Goal: Task Accomplishment & Management: Complete application form

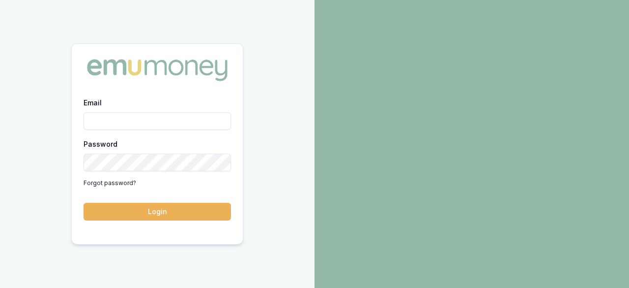
click at [115, 120] on input "Email" at bounding box center [158, 121] width 148 height 18
type input "ray.guan@emumoney.com.au"
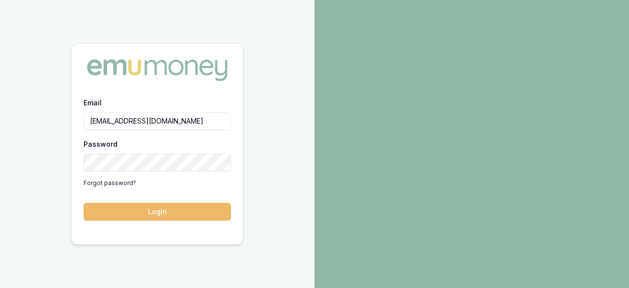
click at [170, 207] on button "Login" at bounding box center [158, 212] width 148 height 18
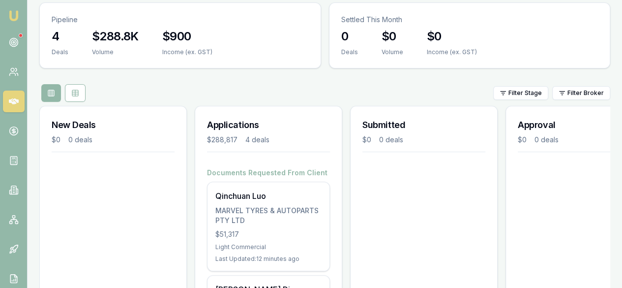
scroll to position [98, 0]
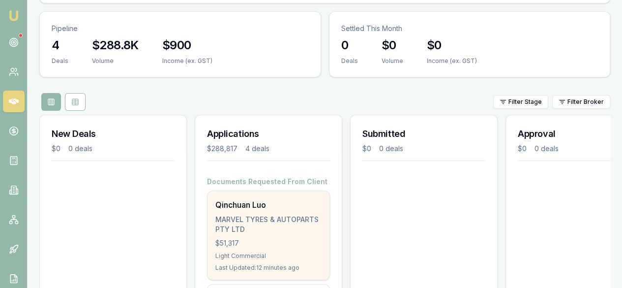
click at [251, 214] on div "MARVEL TYRES & AUTOPARTS PTY LTD" at bounding box center [268, 224] width 106 height 20
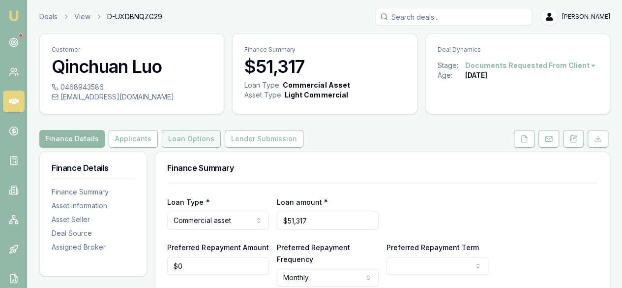
click at [178, 137] on button "Loan Options" at bounding box center [191, 139] width 59 height 18
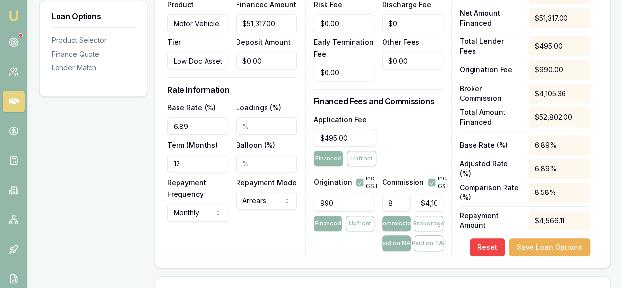
scroll to position [326, 0]
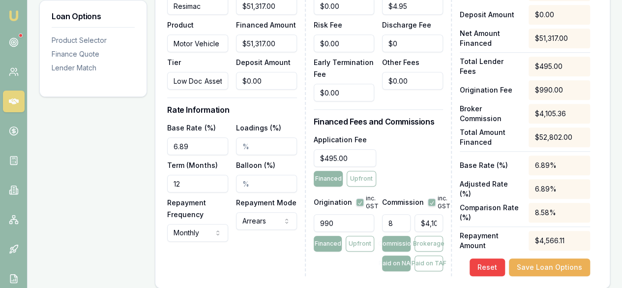
click at [350, 221] on input "990" at bounding box center [344, 223] width 61 height 18
drag, startPoint x: 355, startPoint y: 221, endPoint x: 259, endPoint y: 218, distance: 96.4
click at [259, 218] on div "Loan Details Lender Resimac Product Motor Vehicle Tier Low Doc Asset-Backed Tot…" at bounding box center [382, 123] width 431 height 306
type input "550.00"
click at [398, 221] on input "8" at bounding box center [396, 223] width 29 height 18
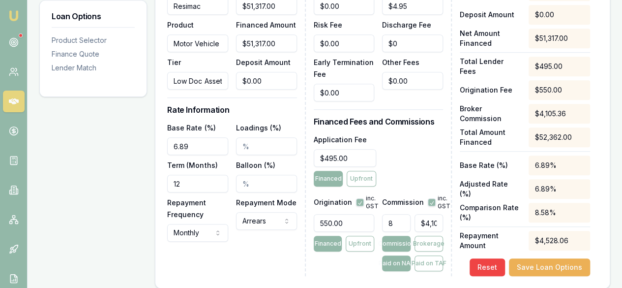
drag, startPoint x: 401, startPoint y: 222, endPoint x: 359, endPoint y: 225, distance: 42.9
click at [359, 225] on div "Origination inc. GST 550.00 Financed Upfront Commission inc. GST 8 $4,105.36 Co…" at bounding box center [378, 230] width 129 height 81
type input "0"
type input "$0.00"
type input "0"
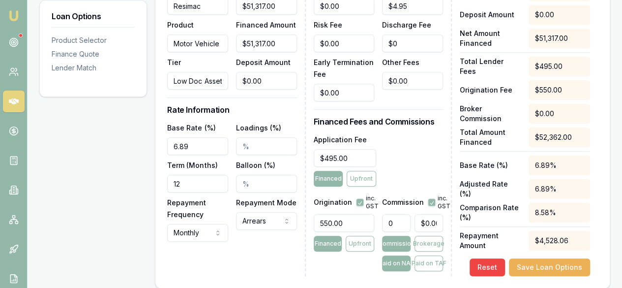
click at [393, 154] on div "Application Fee $495.00 Financed Upfront" at bounding box center [378, 159] width 129 height 53
click at [319, 277] on div "Loan Details Lender Resimac Product Motor Vehicle Tier Low Doc Asset-Backed Tot…" at bounding box center [382, 124] width 454 height 327
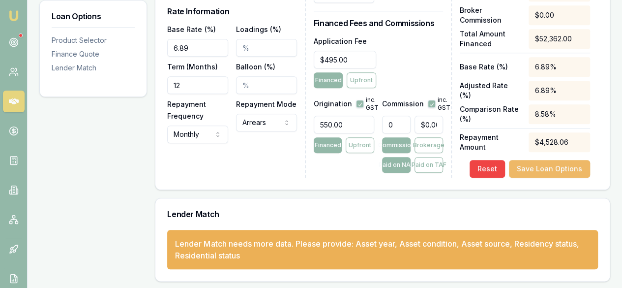
click at [557, 168] on button "Save Loan Options" at bounding box center [549, 169] width 81 height 18
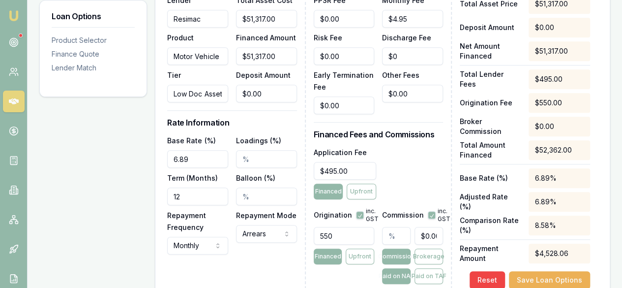
scroll to position [326, 0]
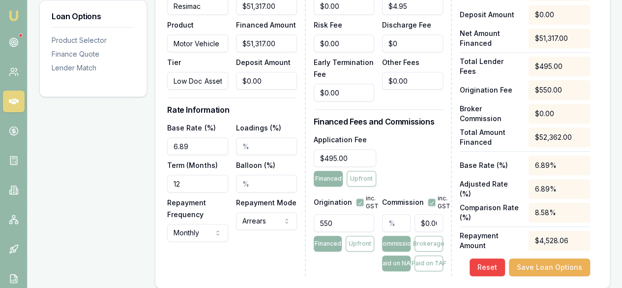
click at [264, 151] on input "Loadings (%)" at bounding box center [266, 146] width 61 height 18
drag, startPoint x: 268, startPoint y: 145, endPoint x: 212, endPoint y: 144, distance: 55.1
click at [212, 144] on div "Base Rate (%) 6.89 Loadings (%) Term (Months) 12 Balloon (%) Repayment Frequenc…" at bounding box center [231, 181] width 129 height 120
type input "6.89"
click button "Save Loan Options" at bounding box center [549, 267] width 81 height 18
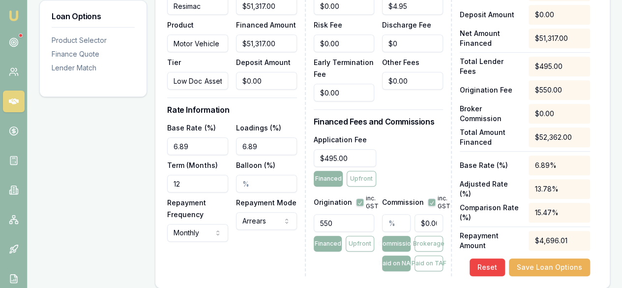
drag, startPoint x: 204, startPoint y: 181, endPoint x: 130, endPoint y: 191, distance: 74.5
click at [130, 191] on div "Loan Options Product Selector Finance Quote Lender Match Product Selector Motor…" at bounding box center [324, 102] width 571 height 554
type input "60"
click at [250, 243] on div "Loan Details Lender Resimac Product Motor Vehicle Tier Low Doc Asset-Backed Tot…" at bounding box center [236, 123] width 138 height 306
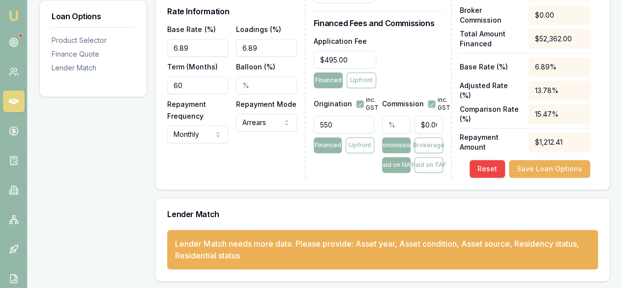
click at [255, 170] on div "Loan Details Lender Resimac Product Motor Vehicle Tier Low Doc Asset-Backed Tot…" at bounding box center [236, 24] width 138 height 306
click at [553, 170] on button "Save Loan Options" at bounding box center [549, 169] width 81 height 18
click at [549, 171] on button "Save Loan Options" at bounding box center [549, 169] width 81 height 18
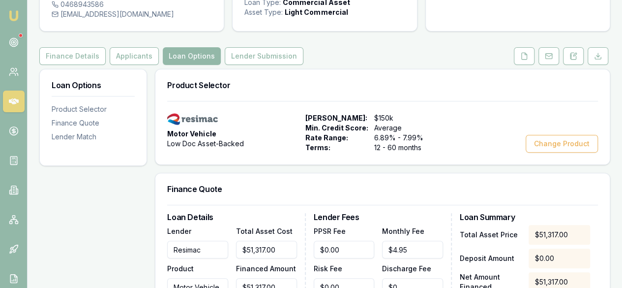
scroll to position [80, 0]
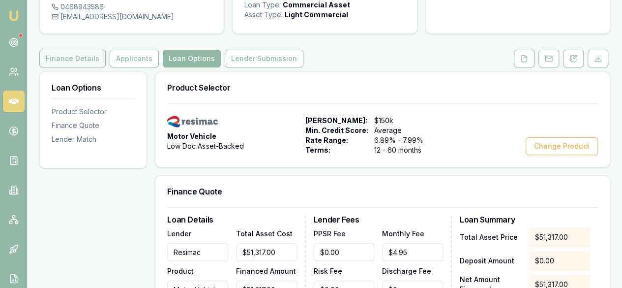
click at [81, 62] on button "Finance Details" at bounding box center [72, 59] width 66 height 18
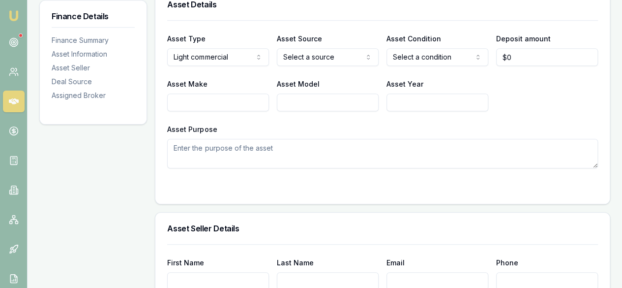
scroll to position [344, 0]
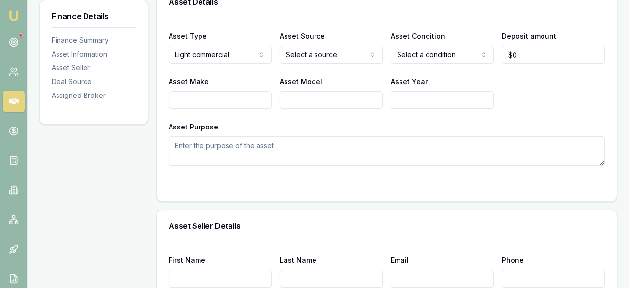
click at [526, 56] on input "0" at bounding box center [547, 55] width 102 height 18
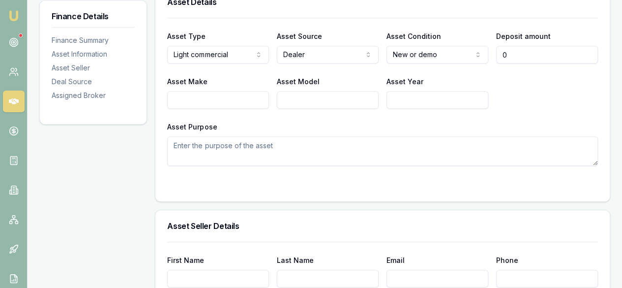
type input "$0"
click at [234, 104] on input "Asset Make" at bounding box center [218, 100] width 102 height 18
type input "LDV"
click at [295, 95] on input "Asset Model" at bounding box center [328, 100] width 102 height 18
click at [315, 101] on input "Asset Model" at bounding box center [328, 100] width 102 height 18
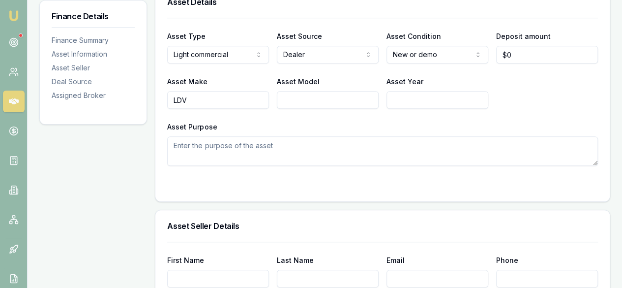
paste input "MY24 Deliver 9 Long Wheel Base, High Roof,"
type input "MY24 Deliver 9 Long Wheel Base, High Roof,"
click at [407, 106] on input "Asset Year" at bounding box center [438, 100] width 102 height 18
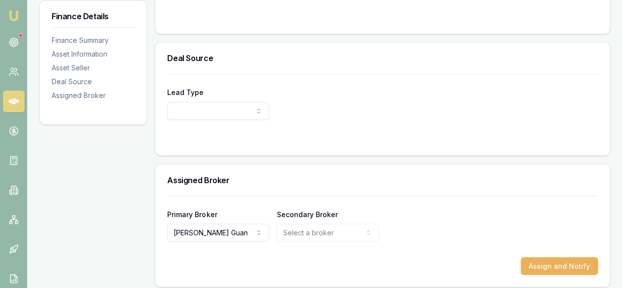
scroll to position [815, 0]
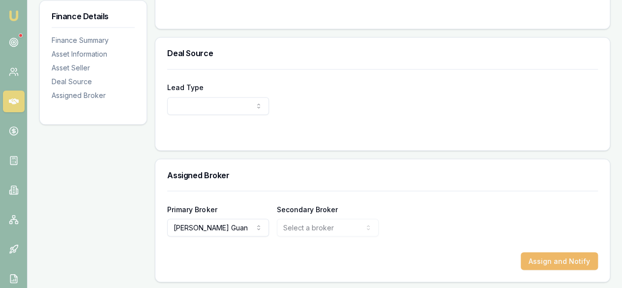
type input "2024"
click at [545, 260] on button "Assign and Notify" at bounding box center [559, 261] width 77 height 18
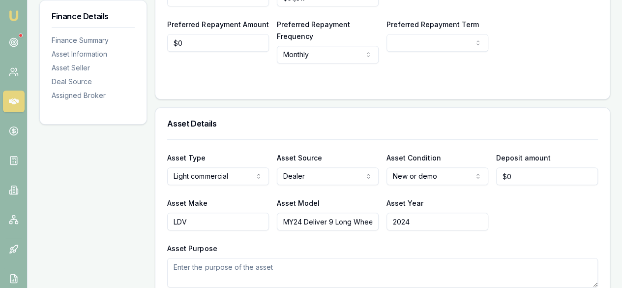
scroll to position [98, 0]
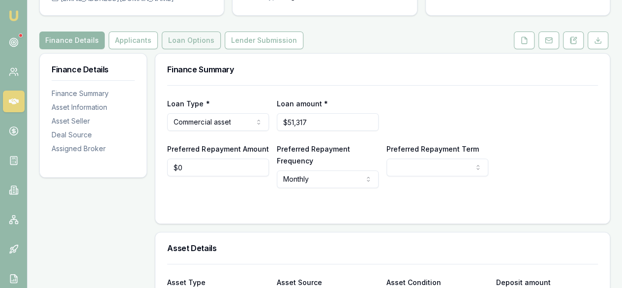
click at [187, 38] on button "Loan Options" at bounding box center [191, 40] width 59 height 18
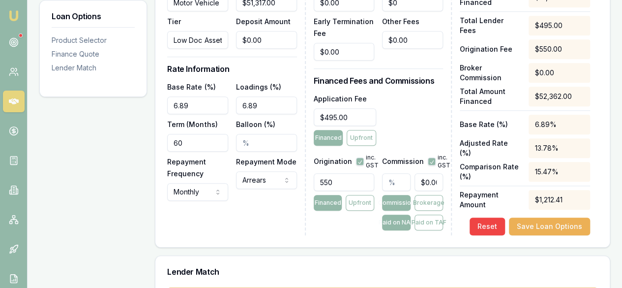
scroll to position [413, 0]
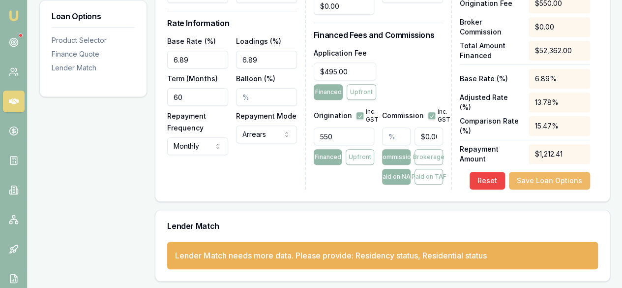
click at [550, 183] on button "Save Loan Options" at bounding box center [549, 181] width 81 height 18
click at [544, 179] on button "Save Loan Options" at bounding box center [549, 181] width 81 height 18
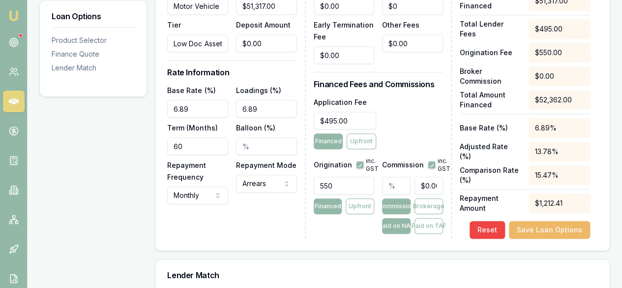
click at [538, 182] on div "Total Asset Price $51,317.00 Deposit Amount $0.00 Net Amount Financed $51,317.0…" at bounding box center [525, 78] width 130 height 269
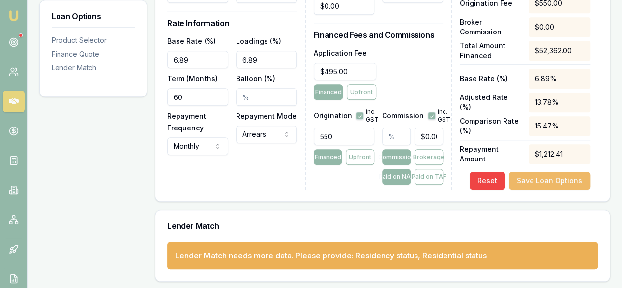
click at [538, 174] on button "Save Loan Options" at bounding box center [549, 181] width 81 height 18
click at [274, 210] on div "Lender Match" at bounding box center [382, 225] width 454 height 31
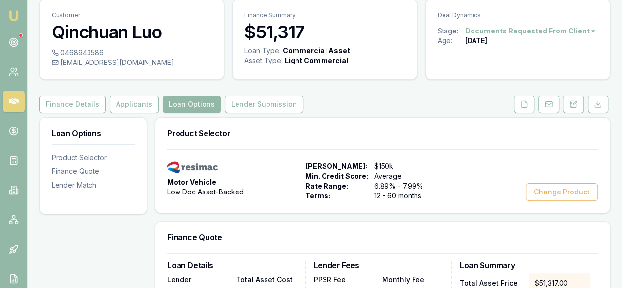
scroll to position [19, 0]
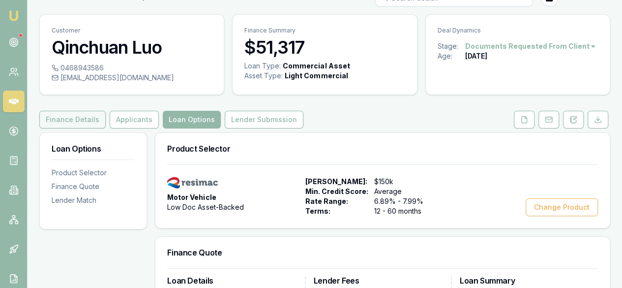
click at [58, 119] on button "Finance Details" at bounding box center [72, 120] width 66 height 18
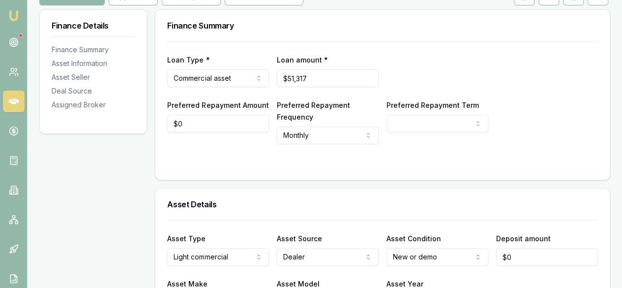
scroll to position [78, 0]
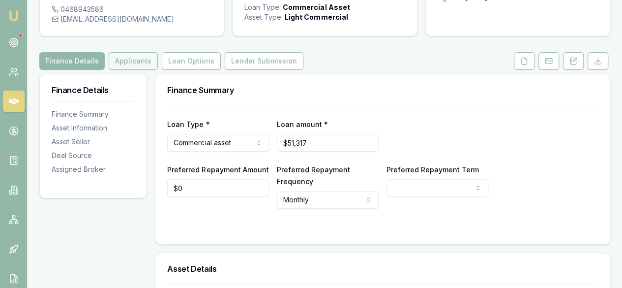
click at [140, 66] on button "Applicants" at bounding box center [133, 61] width 49 height 18
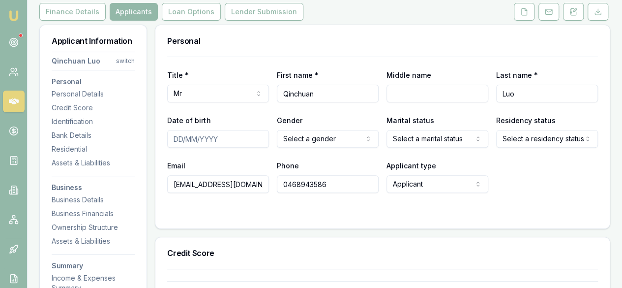
scroll to position [148, 0]
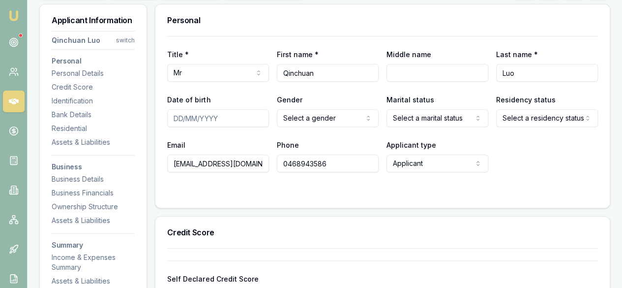
click at [527, 107] on div "Residency status Select a residency status Australian citizen Permanent residen…" at bounding box center [547, 109] width 102 height 33
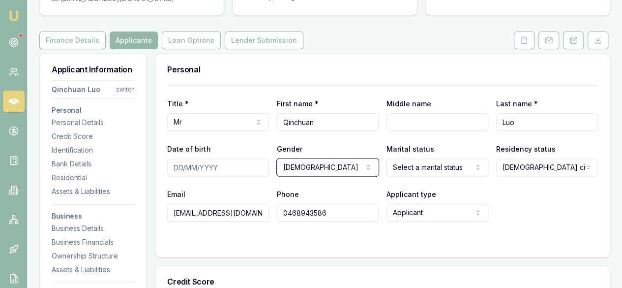
scroll to position [98, 0]
click at [174, 167] on input "Date of birth" at bounding box center [218, 167] width 102 height 18
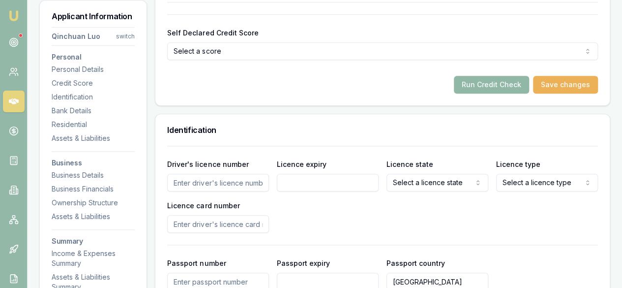
scroll to position [344, 0]
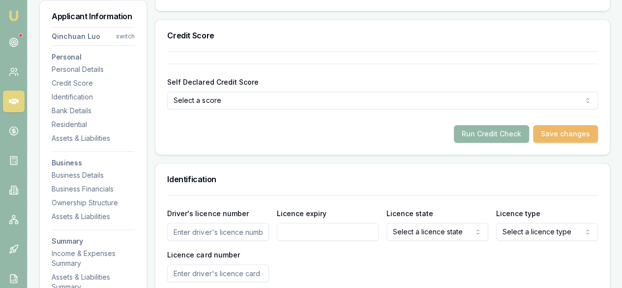
type input "04/11/1983"
click at [574, 133] on button "Save changes" at bounding box center [565, 134] width 65 height 18
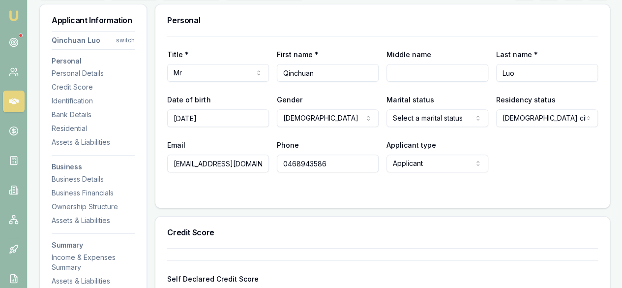
scroll to position [0, 0]
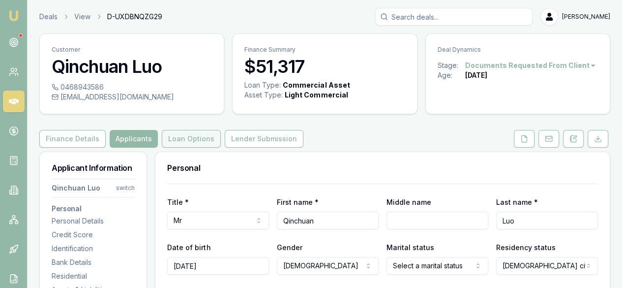
click at [206, 142] on button "Loan Options" at bounding box center [191, 139] width 59 height 18
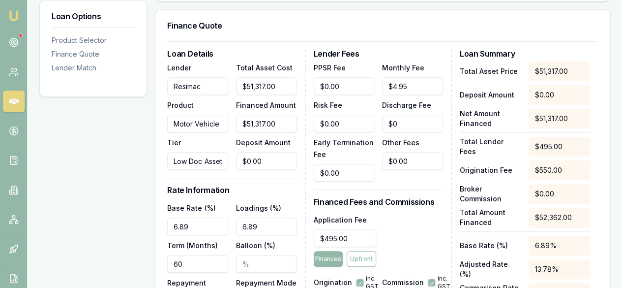
scroll to position [393, 0]
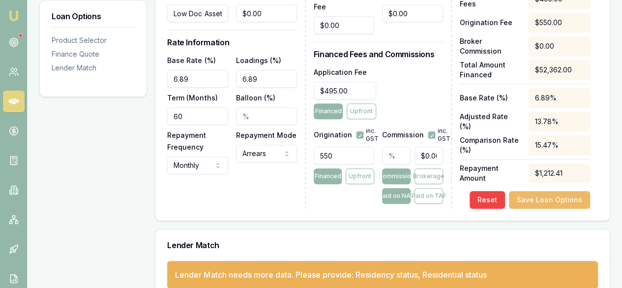
click at [528, 197] on button "Save Loan Options" at bounding box center [549, 200] width 81 height 18
click at [526, 201] on button "Save Loan Options" at bounding box center [549, 200] width 81 height 18
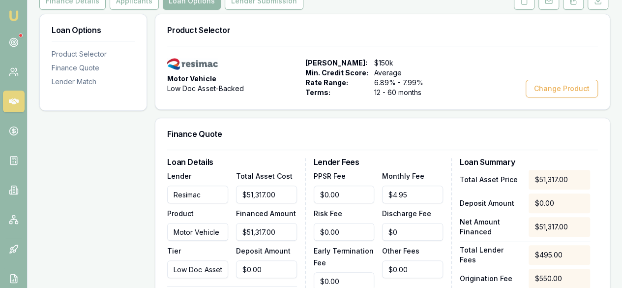
scroll to position [98, 0]
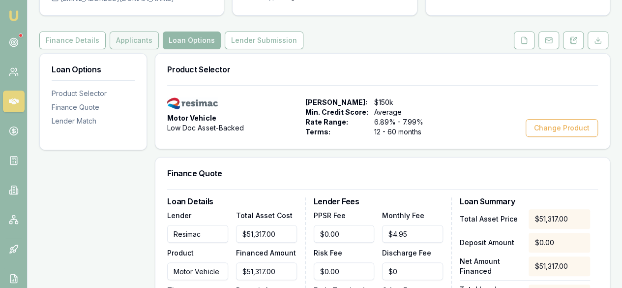
click at [133, 46] on button "Applicants" at bounding box center [134, 40] width 49 height 18
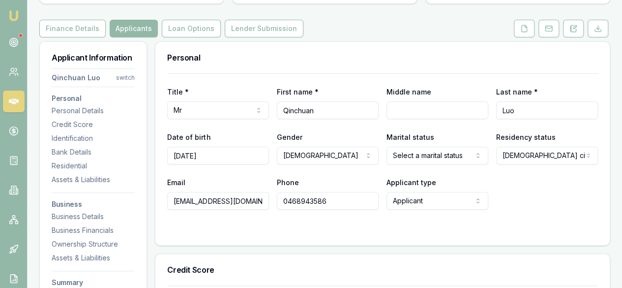
scroll to position [197, 0]
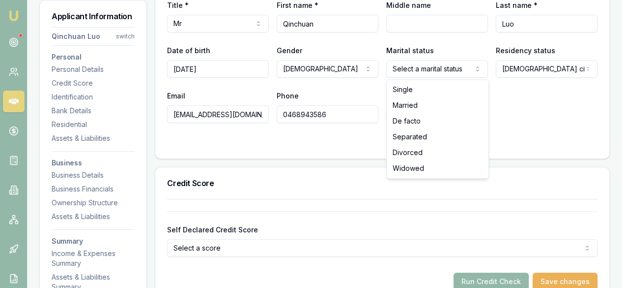
select select "MARRIED"
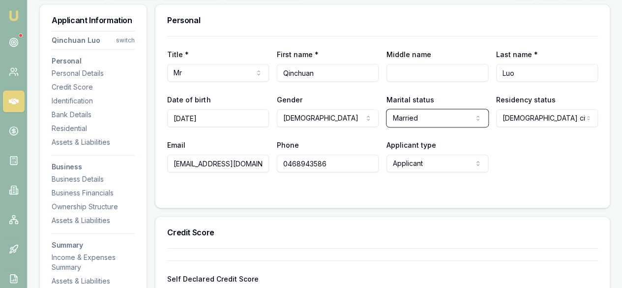
scroll to position [295, 0]
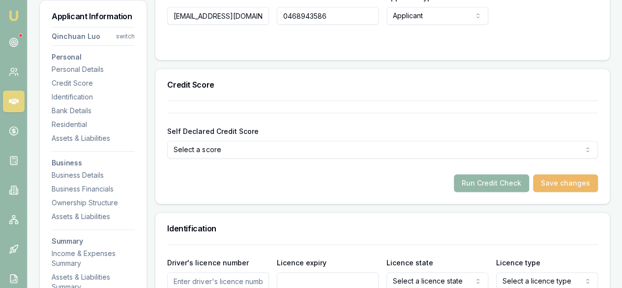
click at [559, 179] on button "Save changes" at bounding box center [565, 183] width 65 height 18
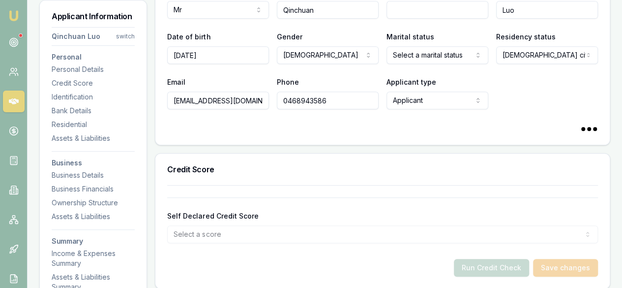
select select "MARRIED"
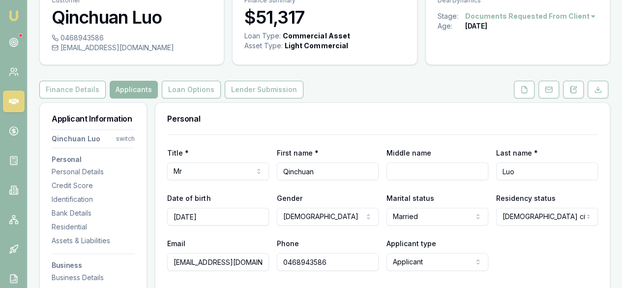
click at [199, 93] on button "Loan Options" at bounding box center [191, 90] width 59 height 18
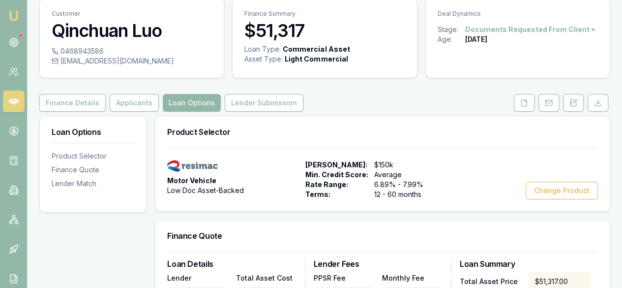
scroll to position [49, 0]
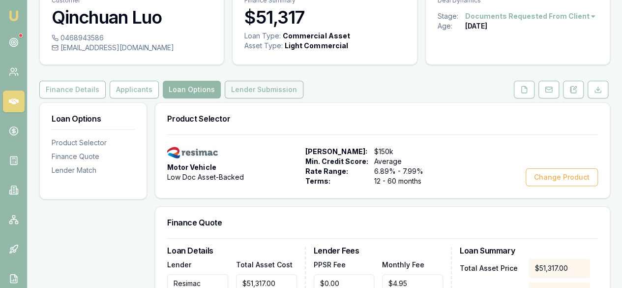
click at [252, 92] on button "Lender Submission" at bounding box center [264, 90] width 79 height 18
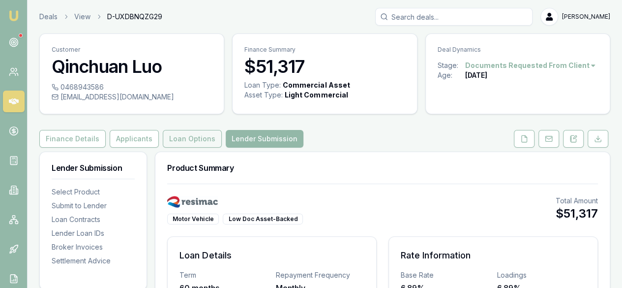
click at [204, 138] on button "Loan Options" at bounding box center [192, 139] width 59 height 18
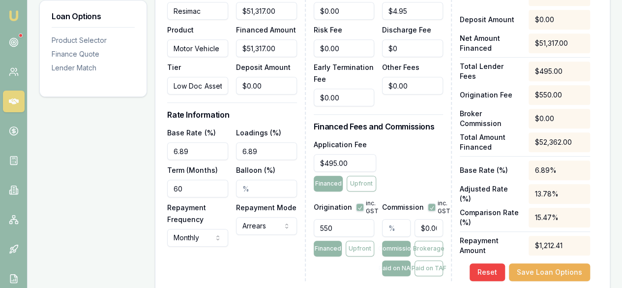
scroll to position [413, 0]
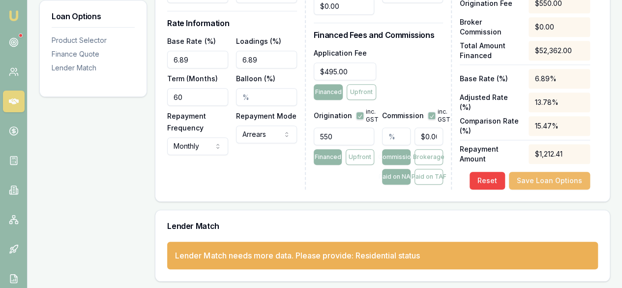
click at [551, 179] on button "Save Loan Options" at bounding box center [549, 181] width 81 height 18
click at [381, 242] on div "Lender Match needs more data. Please provide: Residential status" at bounding box center [382, 255] width 431 height 28
click at [539, 184] on button "Save Loan Options" at bounding box center [549, 181] width 81 height 18
click at [554, 186] on button "Save Loan Options" at bounding box center [549, 181] width 81 height 18
click at [557, 184] on button "Save Loan Options" at bounding box center [549, 181] width 81 height 18
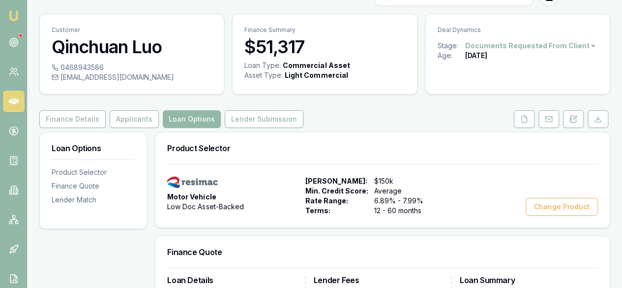
scroll to position [19, 0]
click at [253, 120] on button "Lender Submission" at bounding box center [264, 120] width 79 height 18
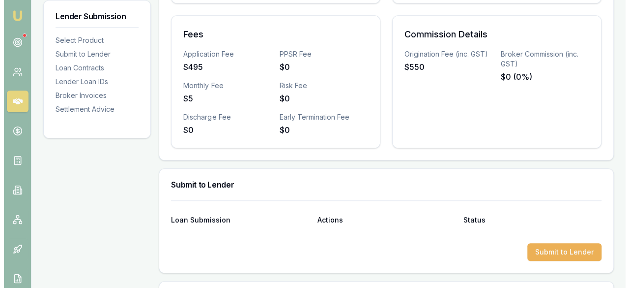
scroll to position [462, 0]
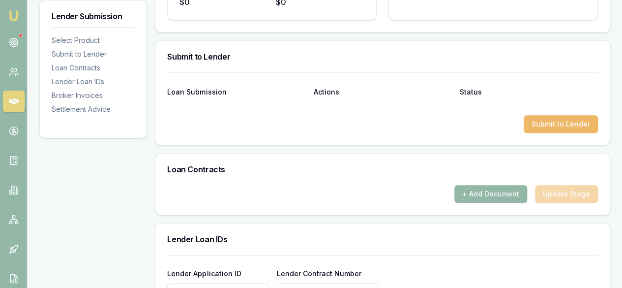
click at [551, 121] on button "Submit to Lender" at bounding box center [561, 124] width 74 height 18
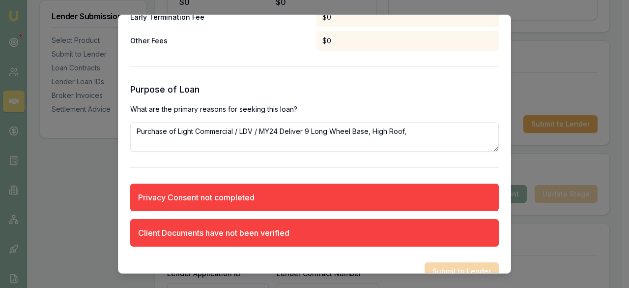
scroll to position [777, 0]
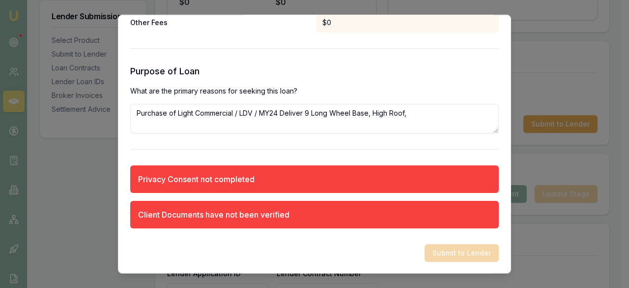
click at [357, 186] on div "Privacy Consent not completed" at bounding box center [314, 179] width 369 height 28
click at [210, 186] on div "Privacy Consent not completed" at bounding box center [314, 179] width 369 height 28
click at [210, 211] on div "Client Documents have not been verified" at bounding box center [213, 214] width 151 height 12
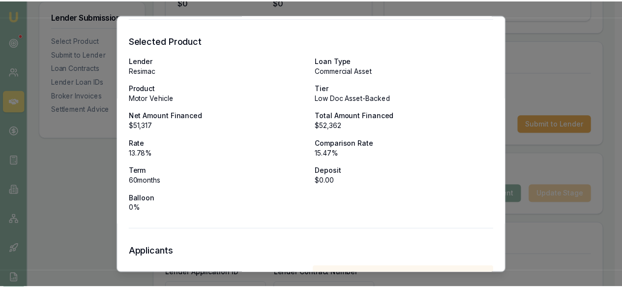
scroll to position [0, 0]
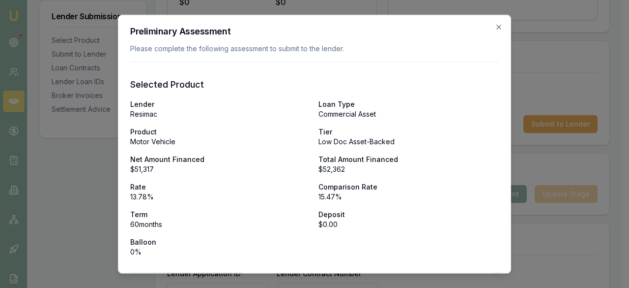
click at [487, 28] on h2 "Preliminary Assessment" at bounding box center [314, 31] width 369 height 9
click at [495, 26] on icon "button" at bounding box center [499, 27] width 8 height 8
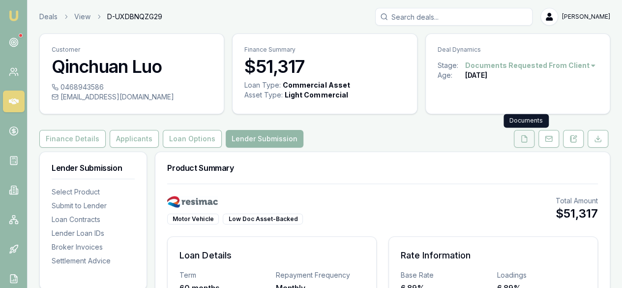
click at [522, 142] on icon at bounding box center [524, 139] width 8 height 8
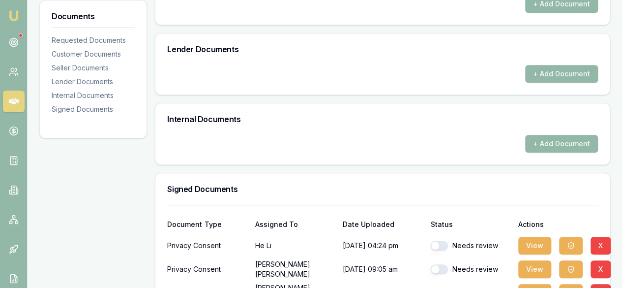
scroll to position [434, 0]
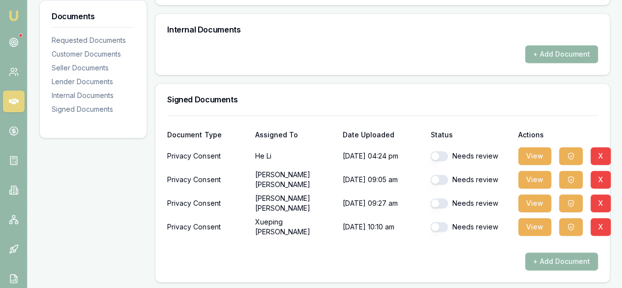
click at [439, 155] on button "button" at bounding box center [439, 156] width 18 height 10
checkbox input "true"
click at [441, 176] on button "button" at bounding box center [439, 180] width 18 height 10
checkbox input "true"
click at [441, 200] on button "button" at bounding box center [439, 203] width 18 height 10
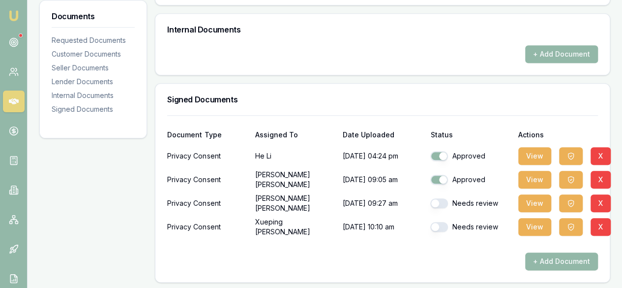
checkbox input "true"
click at [444, 222] on button "button" at bounding box center [439, 227] width 18 height 10
checkbox input "true"
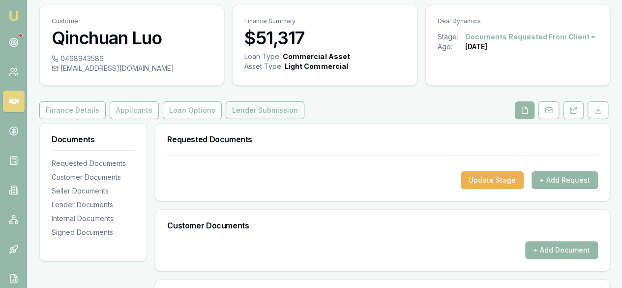
scroll to position [0, 0]
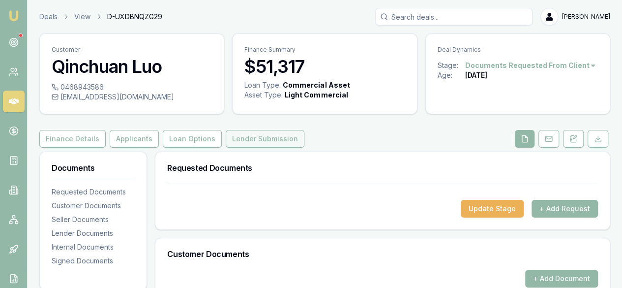
click at [259, 139] on button "Lender Submission" at bounding box center [265, 139] width 79 height 18
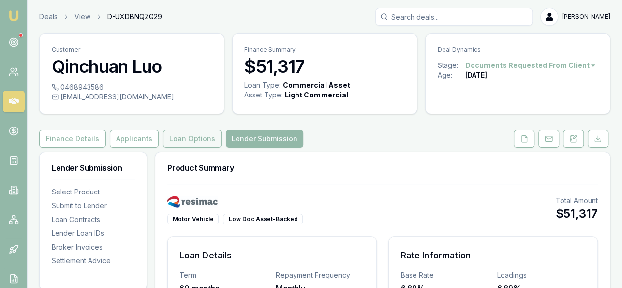
click at [198, 133] on button "Loan Options" at bounding box center [192, 139] width 59 height 18
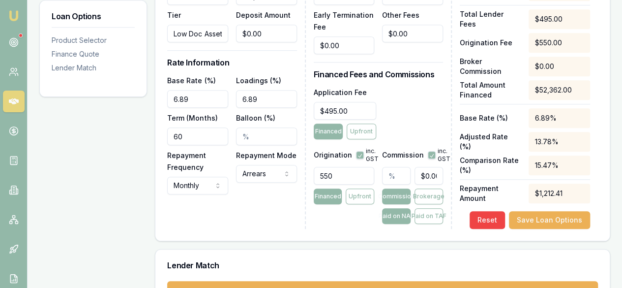
scroll to position [413, 0]
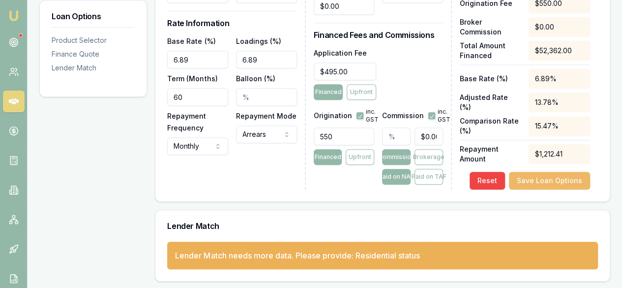
click at [538, 179] on button "Save Loan Options" at bounding box center [549, 181] width 81 height 18
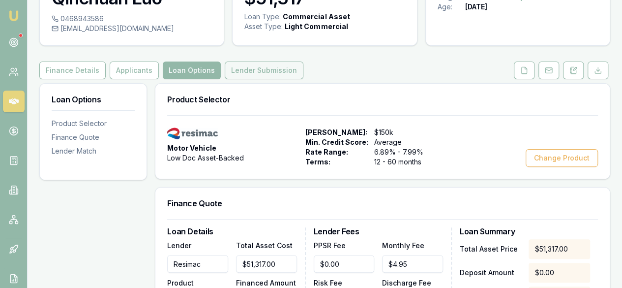
click at [273, 72] on button "Lender Submission" at bounding box center [264, 70] width 79 height 18
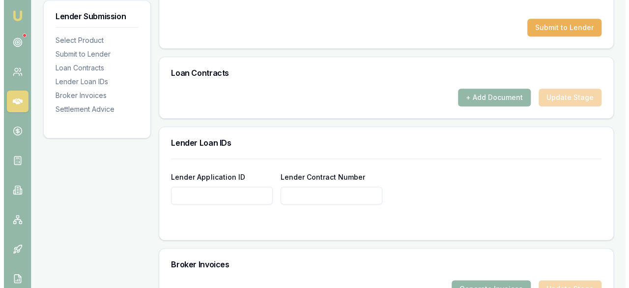
scroll to position [479, 0]
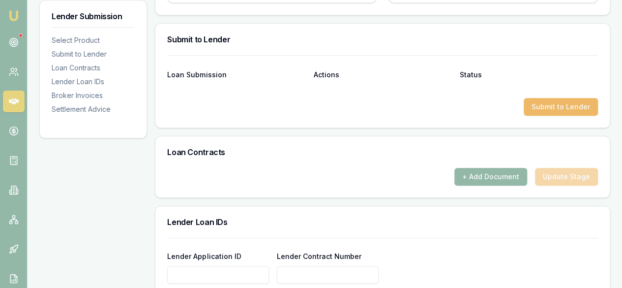
click at [561, 109] on button "Submit to Lender" at bounding box center [561, 107] width 74 height 18
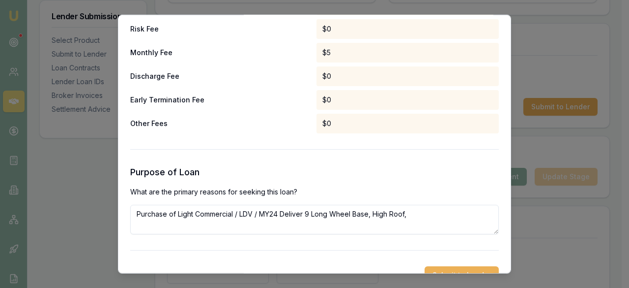
scroll to position [698, 0]
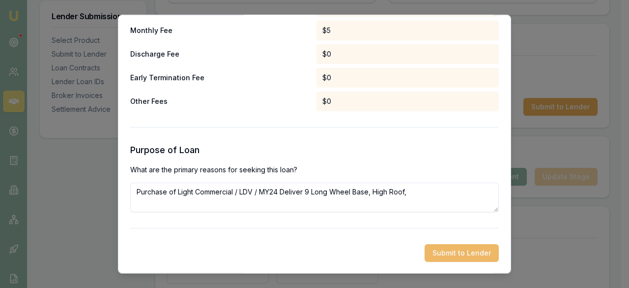
click at [443, 253] on button "Submit to Lender" at bounding box center [462, 252] width 74 height 18
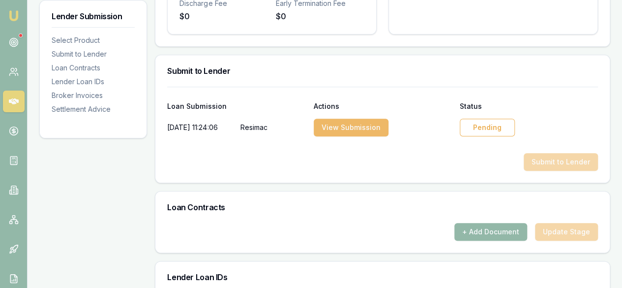
scroll to position [344, 0]
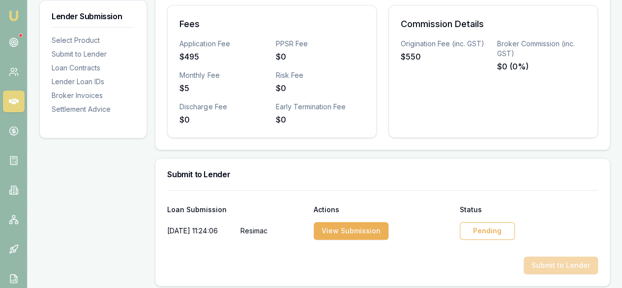
click at [348, 246] on div at bounding box center [382, 248] width 431 height 16
click at [349, 235] on button "View Submission" at bounding box center [351, 231] width 75 height 18
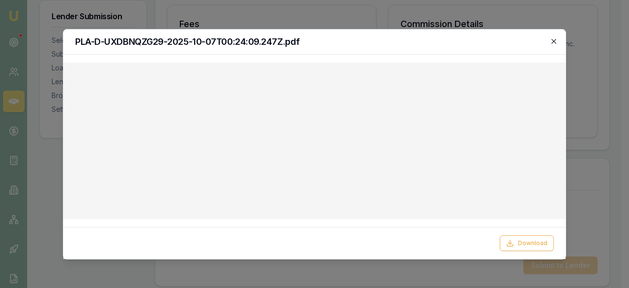
click at [552, 40] on icon "button" at bounding box center [554, 41] width 8 height 8
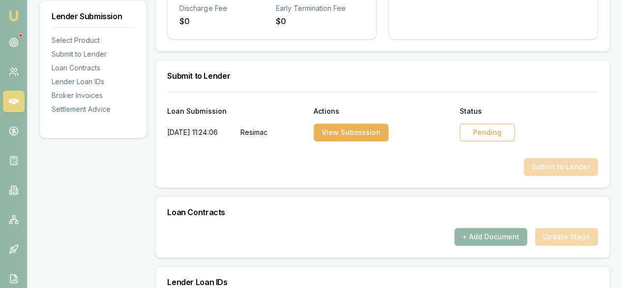
scroll to position [748, 0]
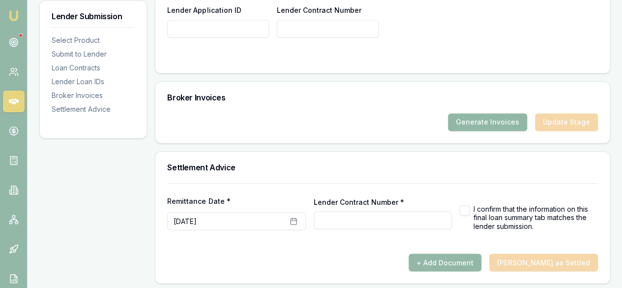
click at [494, 122] on button "Generate Invoices" at bounding box center [487, 122] width 79 height 18
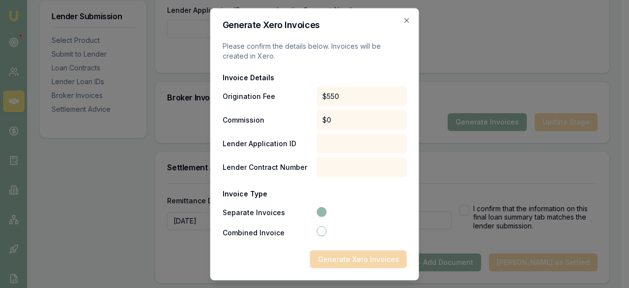
click at [316, 234] on div at bounding box center [361, 232] width 92 height 12
click at [319, 232] on button "Combined Invoice" at bounding box center [322, 231] width 10 height 10
radio input "false"
radio input "true"
click at [324, 211] on button "Separate Invoices" at bounding box center [322, 211] width 10 height 10
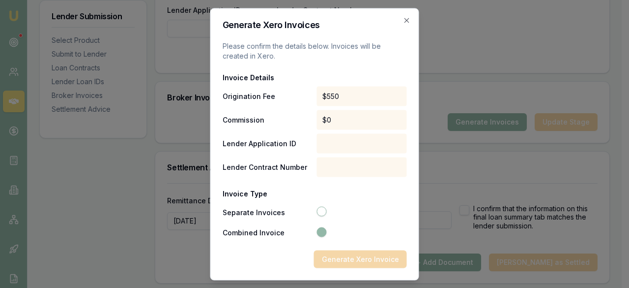
radio input "true"
radio input "false"
click at [405, 19] on icon "button" at bounding box center [407, 20] width 8 height 8
